Goal: Information Seeking & Learning: Check status

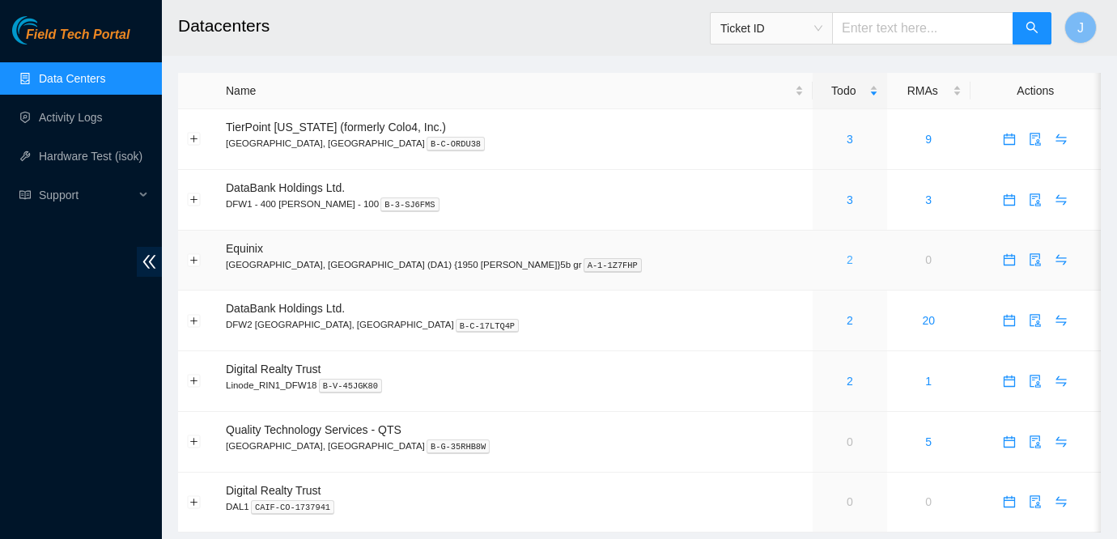
click at [846, 262] on link "2" at bounding box center [849, 259] width 6 height 13
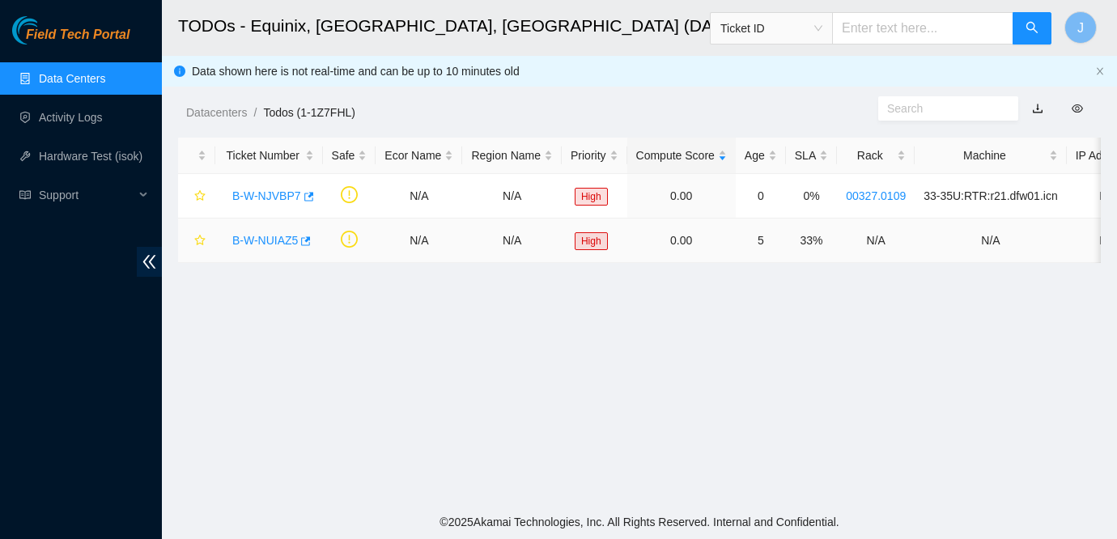
click at [278, 236] on link "B-W-NUIAZ5" at bounding box center [265, 240] width 66 height 13
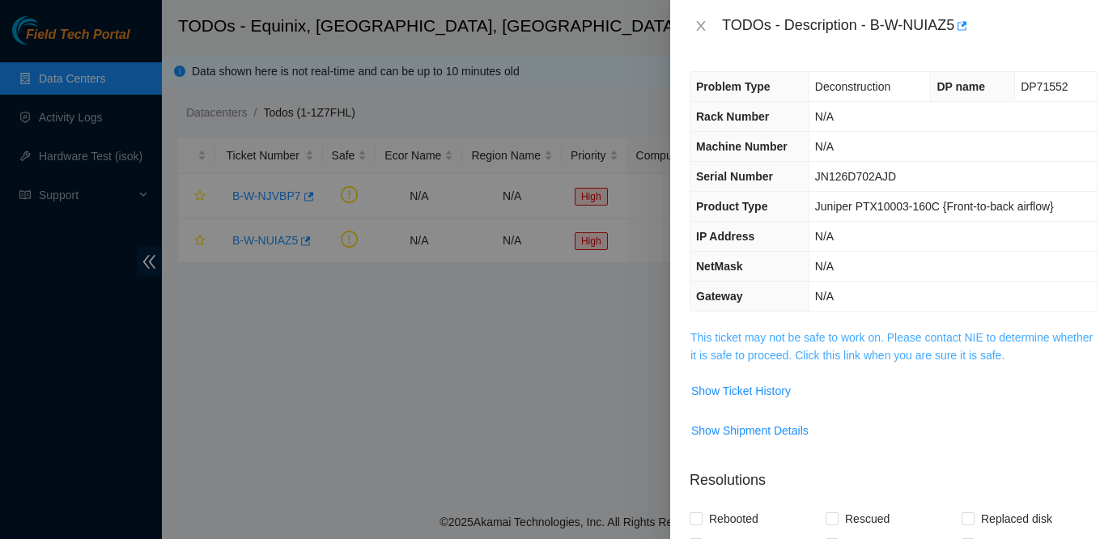
click at [892, 340] on link "This ticket may not be safe to work on. Please contact NIE to determine whether…" at bounding box center [891, 346] width 402 height 31
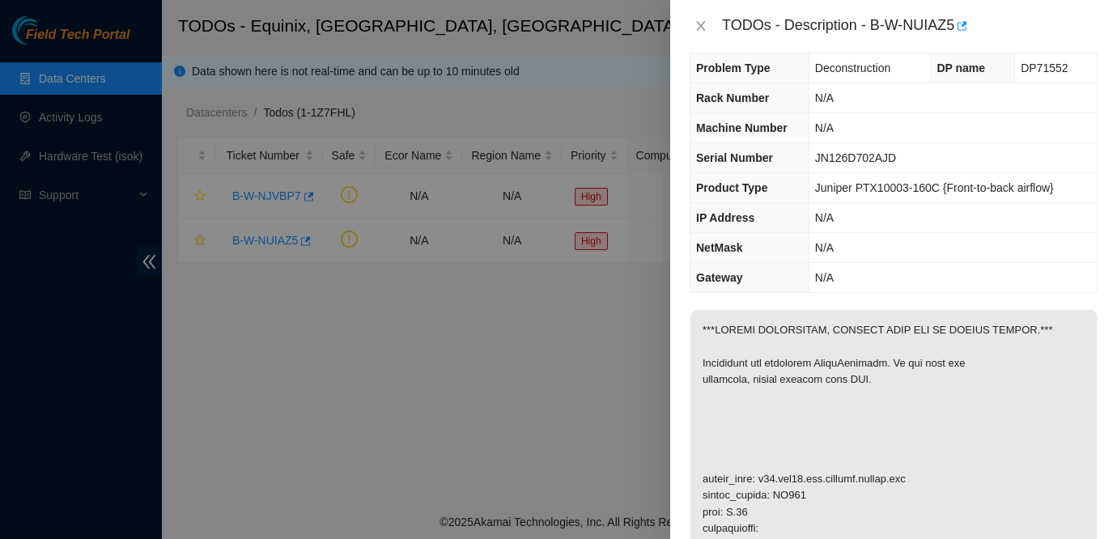
scroll to position [5, 0]
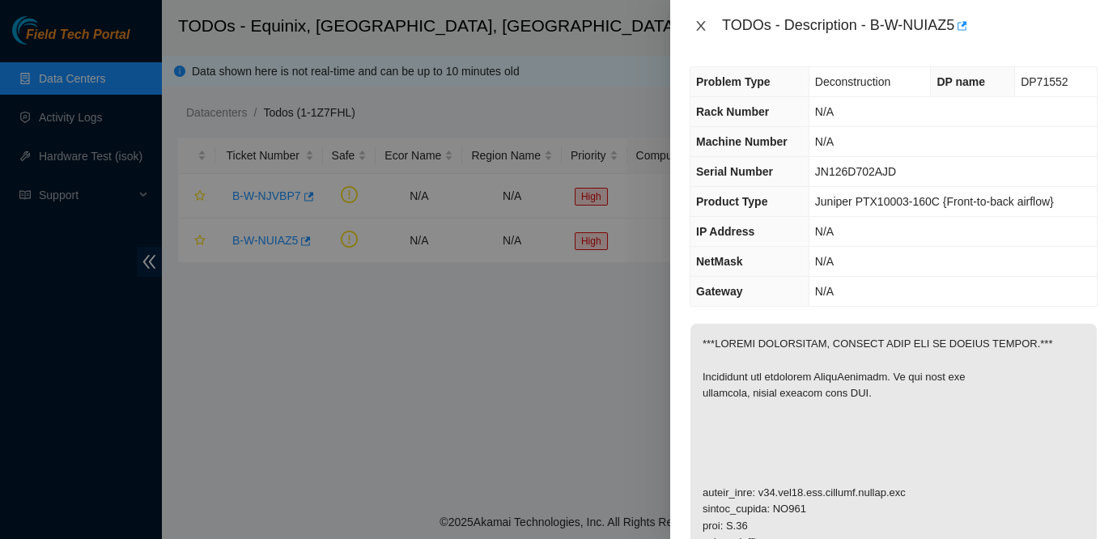
click at [697, 23] on icon "close" at bounding box center [700, 25] width 13 height 13
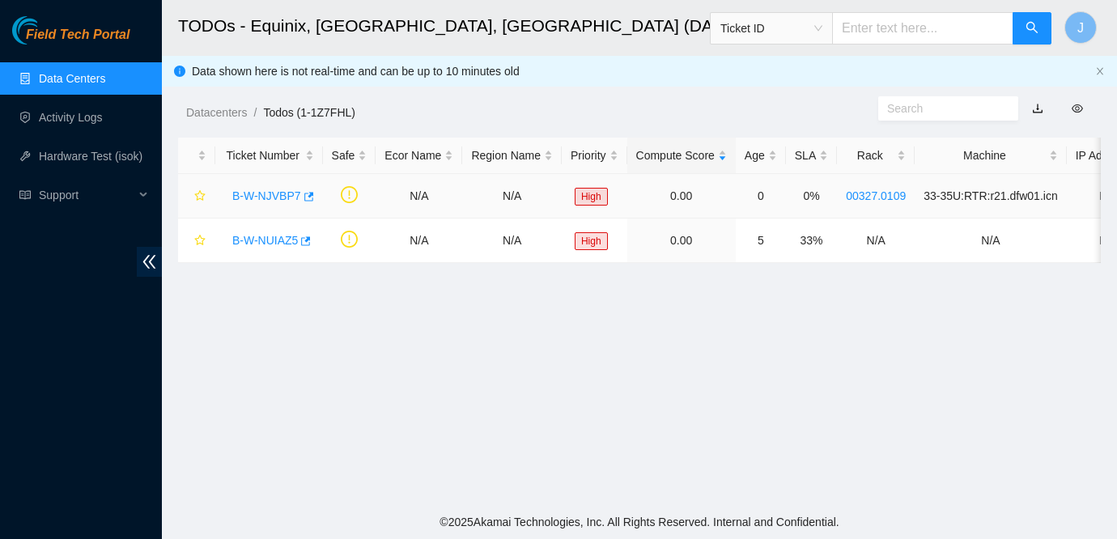
click at [267, 191] on link "B-W-NJVBP7" at bounding box center [266, 195] width 69 height 13
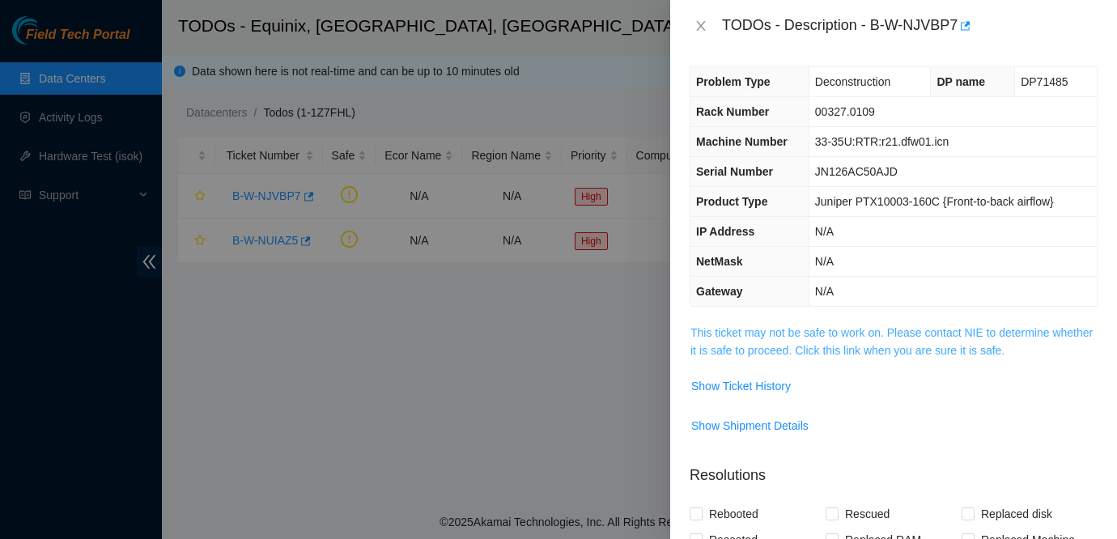
click at [951, 334] on link "This ticket may not be safe to work on. Please contact NIE to determine whether…" at bounding box center [891, 341] width 402 height 31
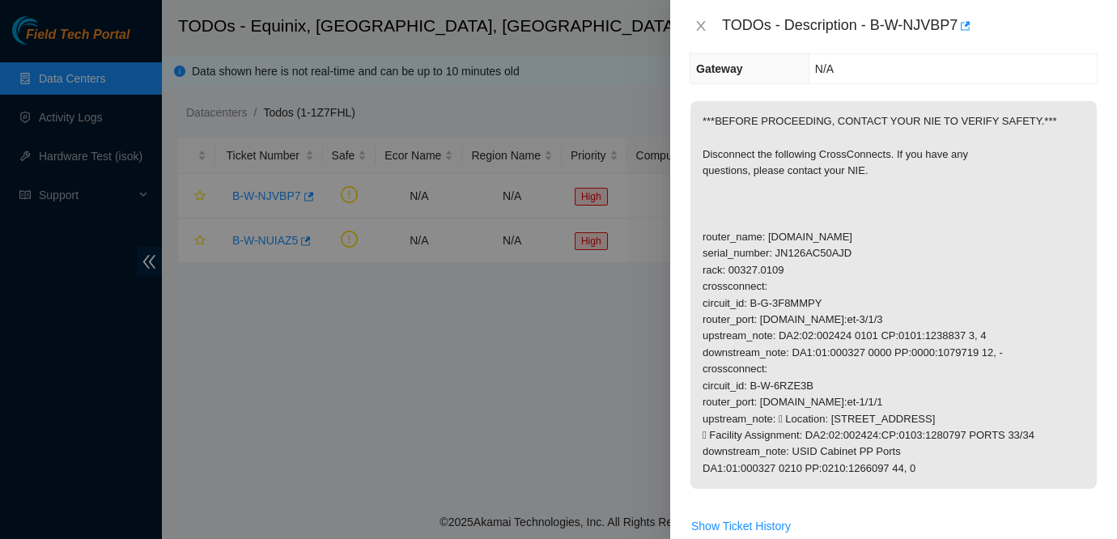
scroll to position [234, 0]
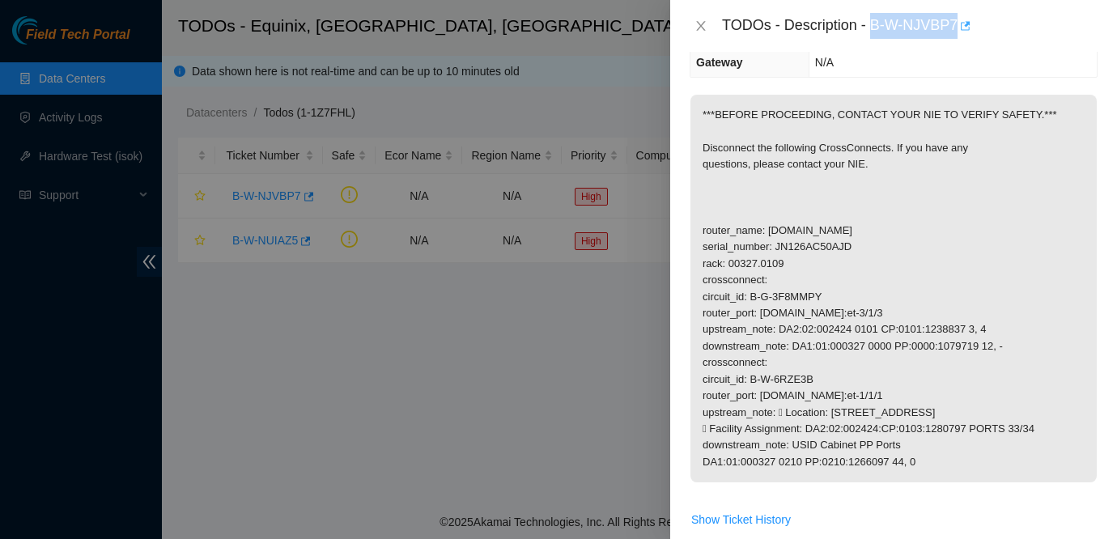
drag, startPoint x: 873, startPoint y: 21, endPoint x: 973, endPoint y: 32, distance: 100.9
click at [973, 32] on div "TODOs - Description - B-W-NJVBP7" at bounding box center [909, 26] width 375 height 26
copy div "B-W-NJVBP7"
click at [981, 232] on p "***BEFORE PROCEEDING, CONTACT YOUR NIE TO VERIFY SAFETY.*** Disconnect the foll…" at bounding box center [893, 289] width 406 height 388
click at [706, 28] on icon "close" at bounding box center [700, 25] width 13 height 13
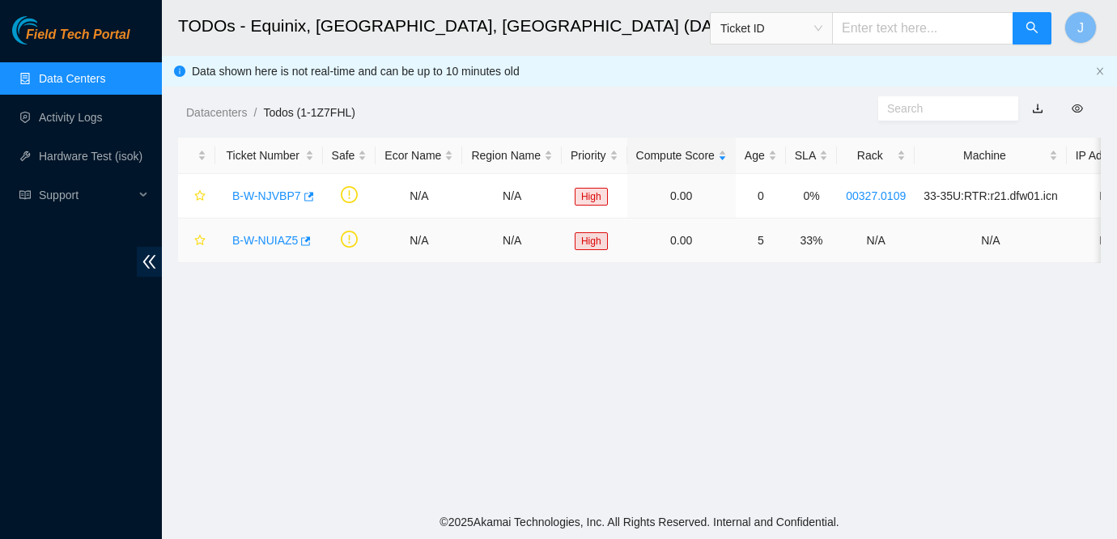
click at [265, 240] on link "B-W-NUIAZ5" at bounding box center [265, 240] width 66 height 13
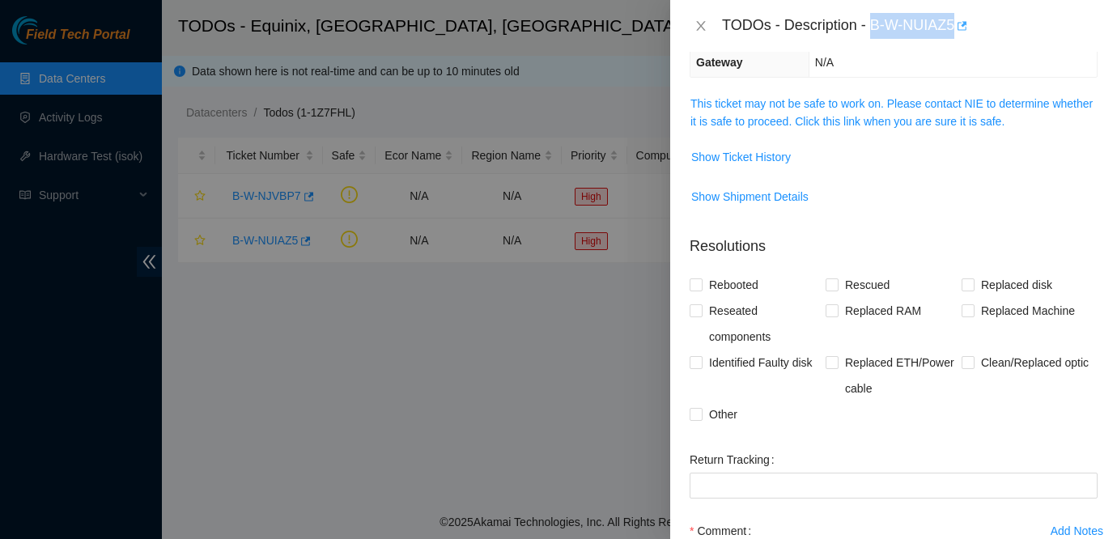
drag, startPoint x: 873, startPoint y: 24, endPoint x: 966, endPoint y: 27, distance: 93.1
click at [966, 27] on div "TODOs - Description - B-W-NUIAZ5" at bounding box center [909, 26] width 375 height 26
copy div "B-W-NUIAZ5"
click at [1049, 212] on td "Show Shipment Details" at bounding box center [893, 203] width 408 height 40
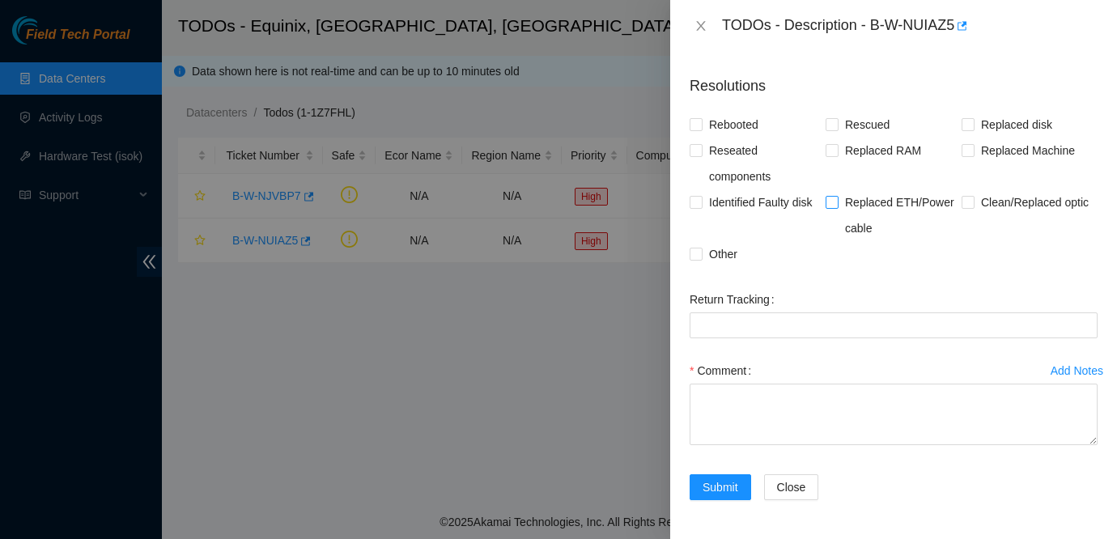
scroll to position [0, 0]
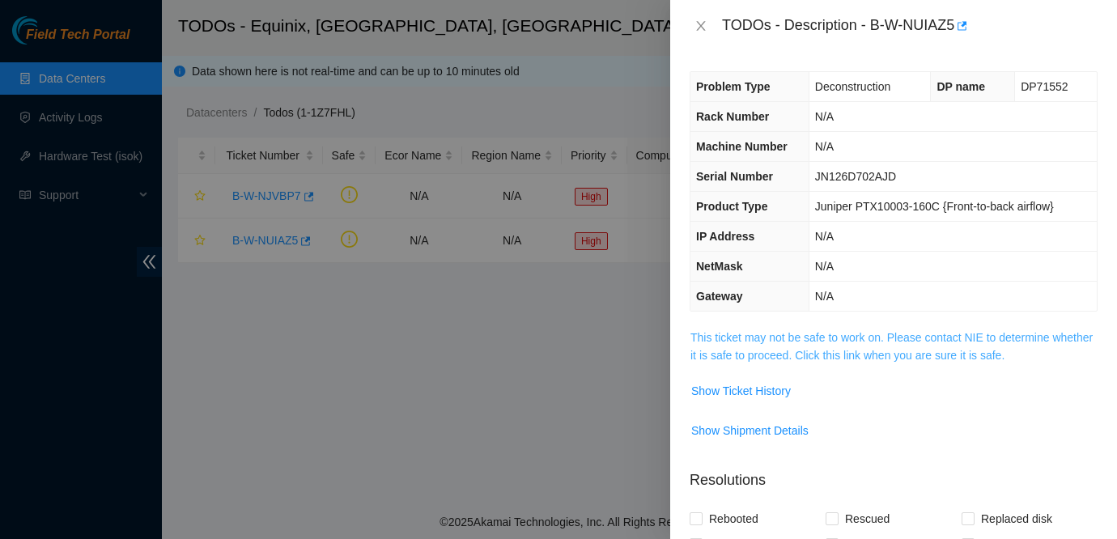
click at [889, 336] on link "This ticket may not be safe to work on. Please contact NIE to determine whether…" at bounding box center [891, 346] width 402 height 31
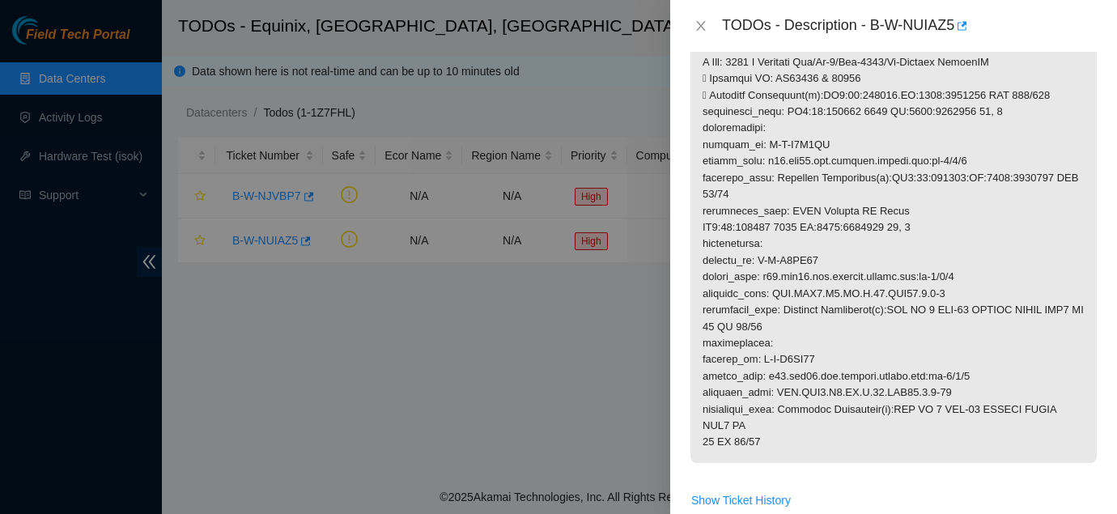
scroll to position [555, 0]
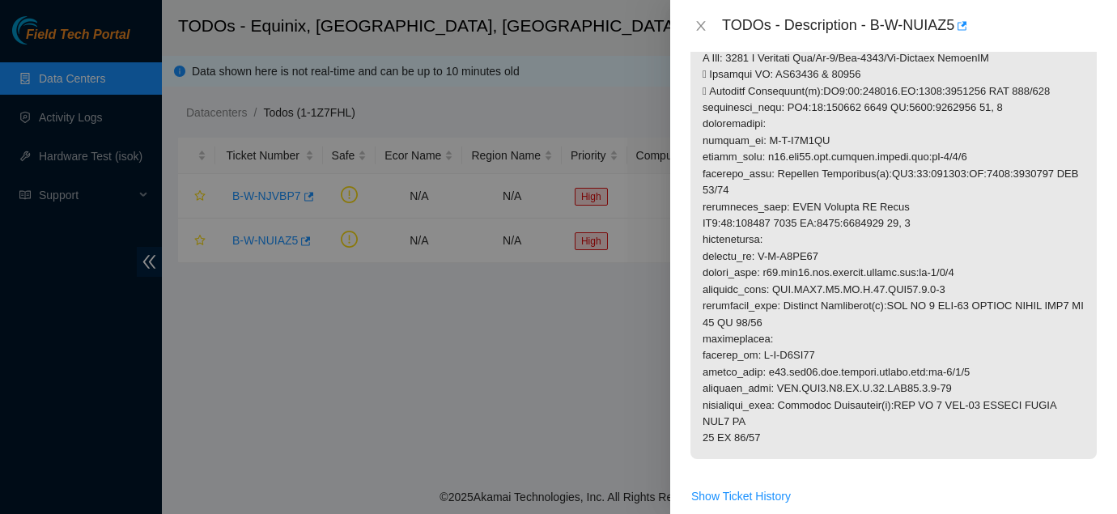
click at [1049, 255] on p at bounding box center [893, 115] width 406 height 685
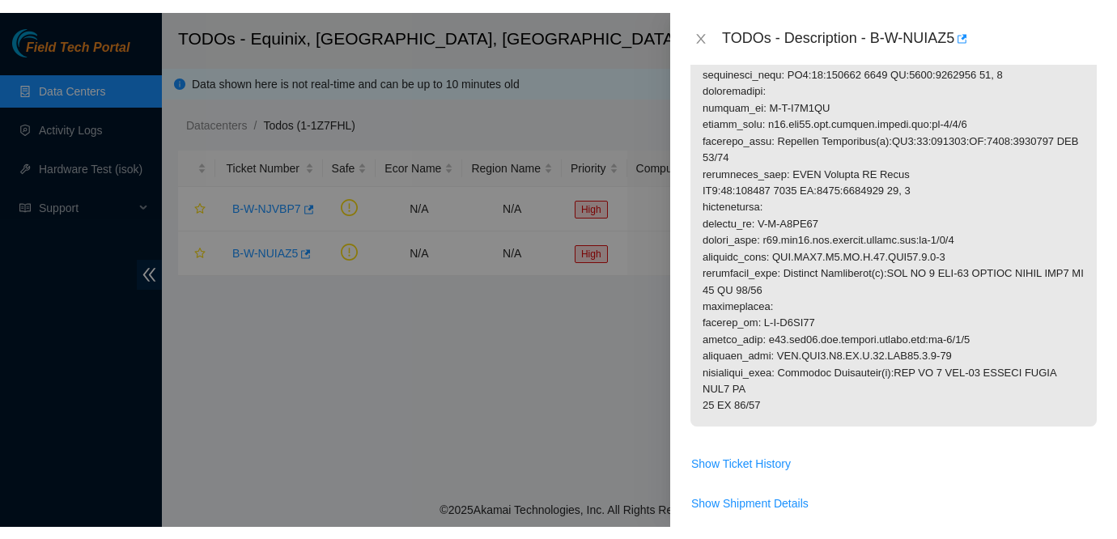
scroll to position [607, 0]
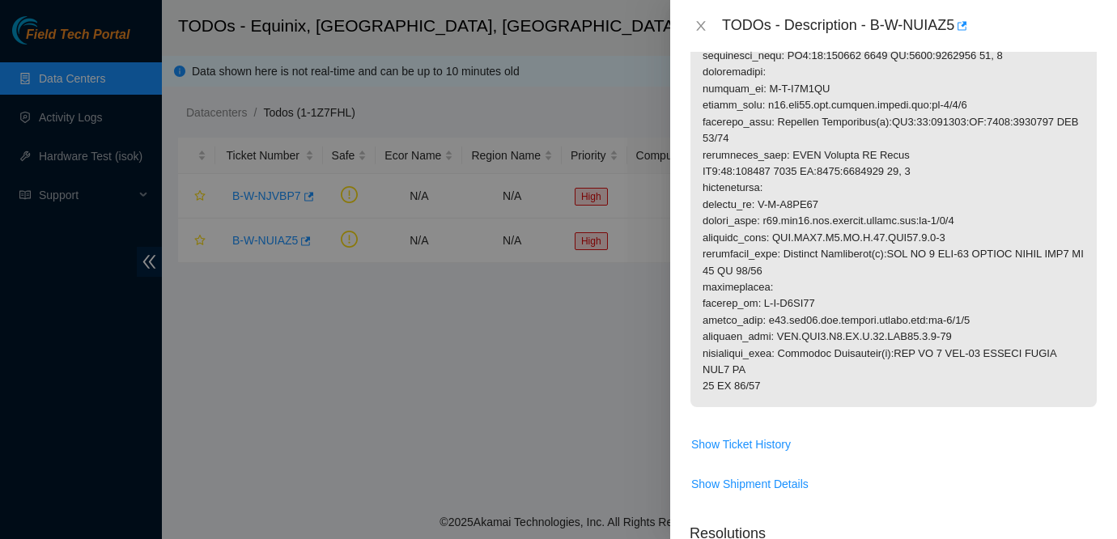
click at [389, 330] on div at bounding box center [558, 269] width 1117 height 539
click at [704, 26] on icon "close" at bounding box center [700, 25] width 13 height 13
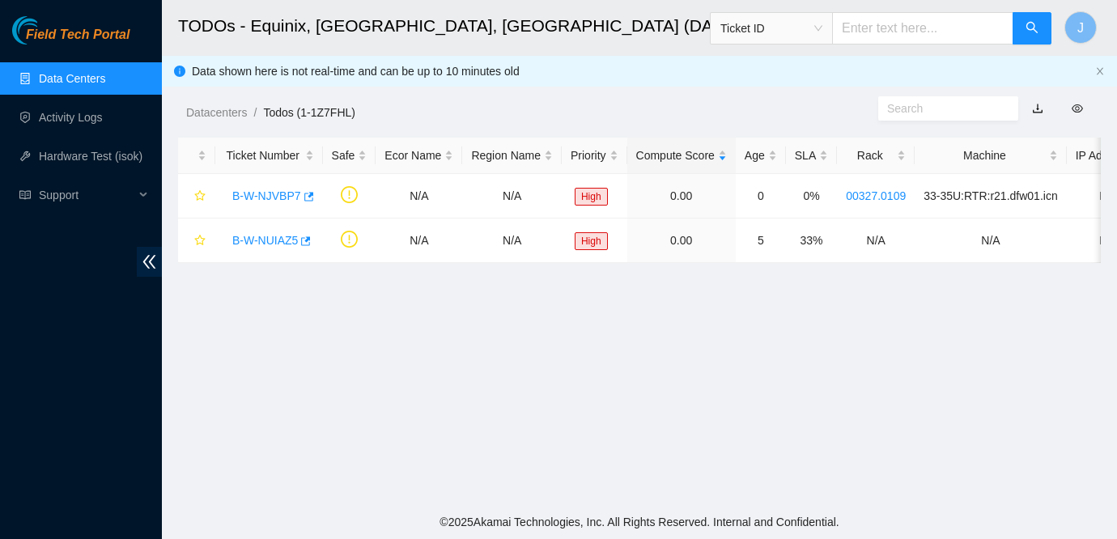
scroll to position [417, 0]
